Goal: Information Seeking & Learning: Understand process/instructions

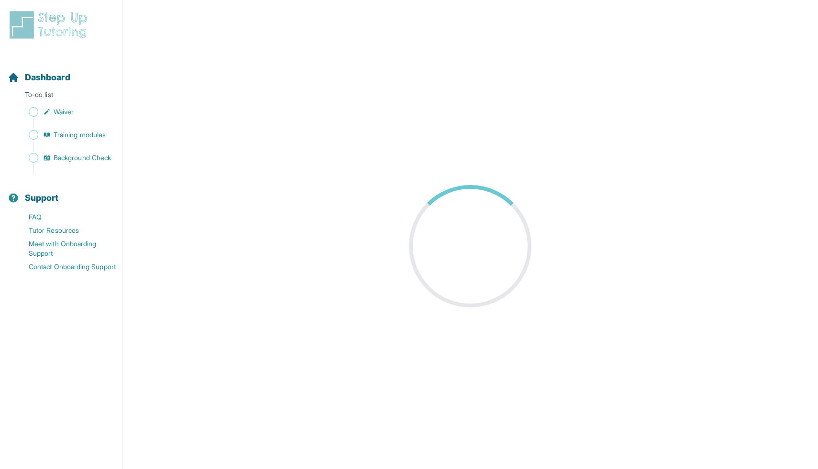
click at [620, 38] on main at bounding box center [469, 245] width 695 height 469
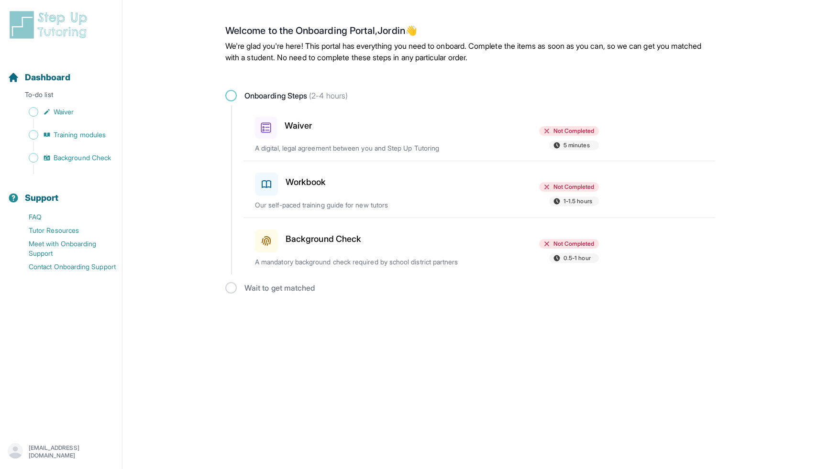
click at [340, 134] on div "Waiver" at bounding box center [310, 126] width 111 height 26
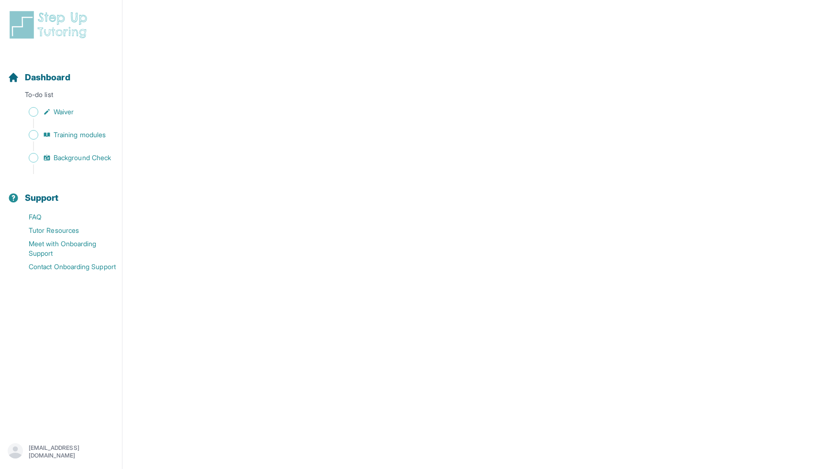
scroll to position [1563, 0]
click at [41, 118] on link "Waiver" at bounding box center [65, 111] width 114 height 13
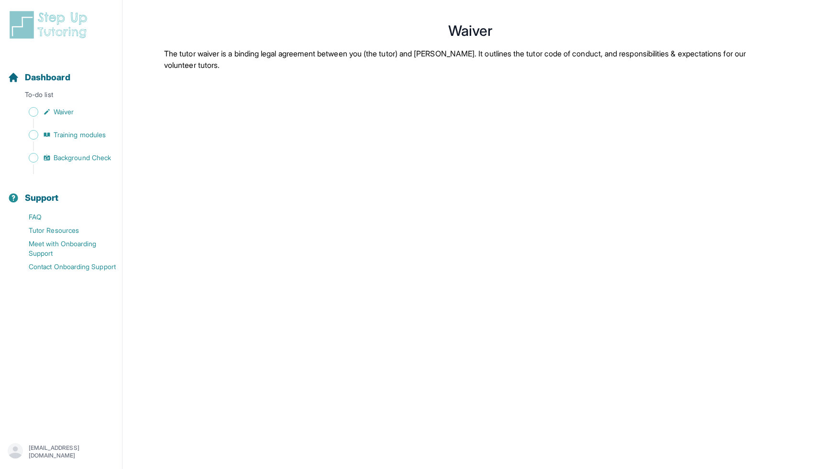
scroll to position [0, 0]
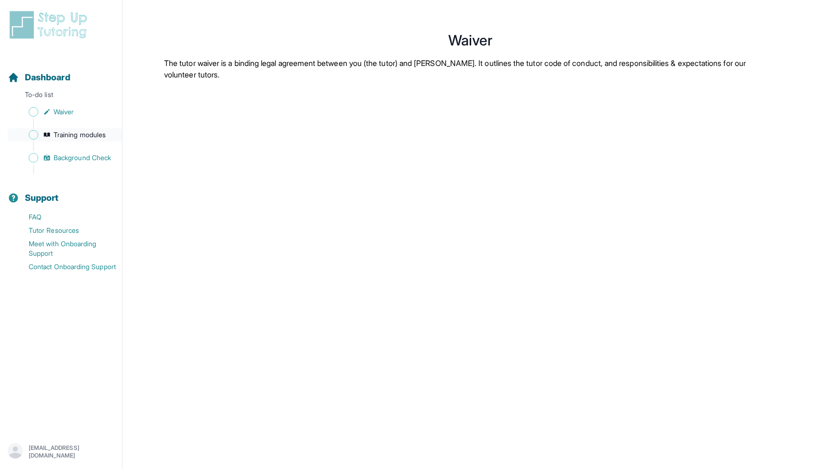
click at [38, 131] on link "Training modules" at bounding box center [65, 134] width 114 height 13
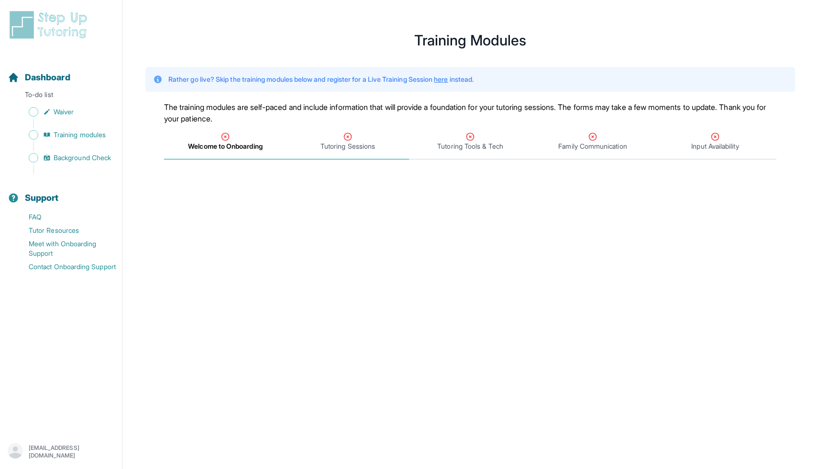
click at [342, 148] on span "Tutoring Sessions" at bounding box center [347, 147] width 55 height 10
click at [243, 151] on span "Welcome to Onboarding" at bounding box center [225, 141] width 122 height 35
click at [216, 134] on div "Welcome to Onboarding" at bounding box center [225, 140] width 119 height 19
click at [344, 126] on span "Tutoring Sessions" at bounding box center [347, 141] width 122 height 35
